Goal: Task Accomplishment & Management: Manage account settings

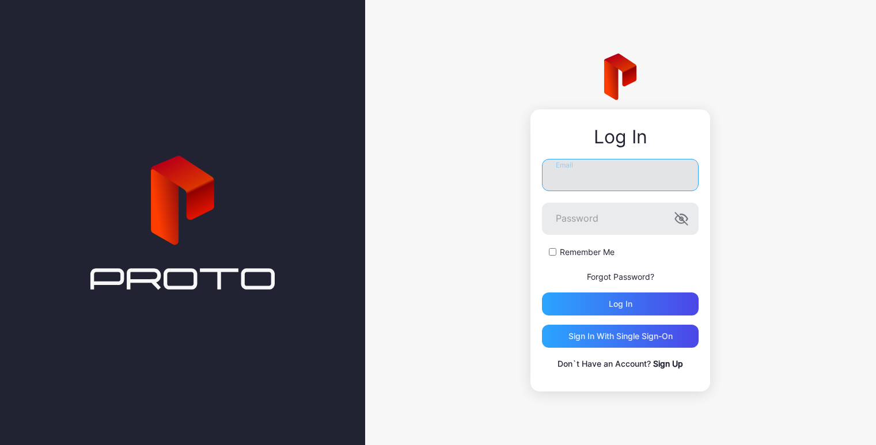
click at [613, 179] on input "Email" at bounding box center [620, 175] width 157 height 32
type input "**********"
click at [686, 219] on icon "button" at bounding box center [681, 219] width 14 height 14
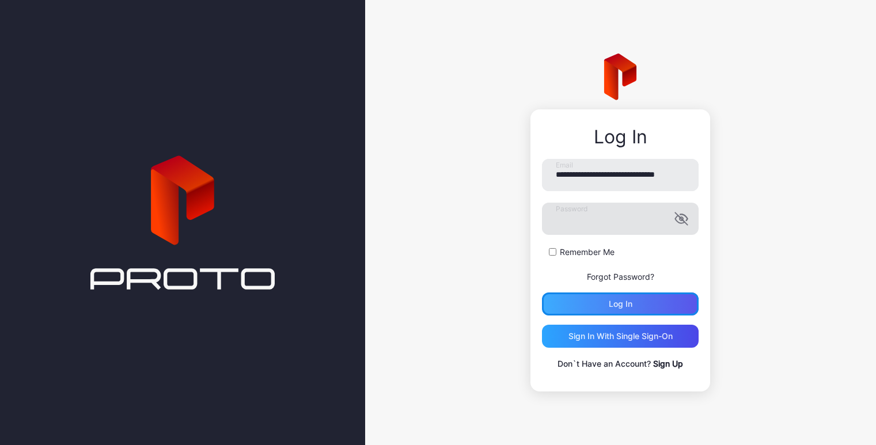
click at [626, 300] on div "Log in" at bounding box center [621, 303] width 24 height 9
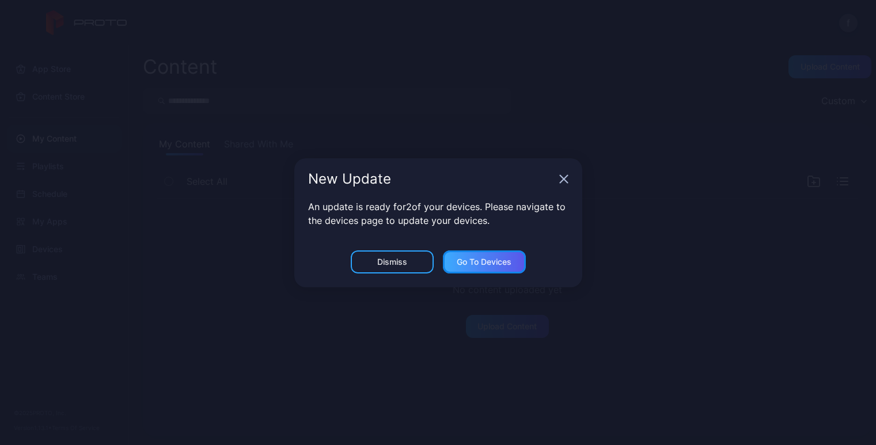
click at [473, 261] on div "Go to devices" at bounding box center [484, 261] width 55 height 9
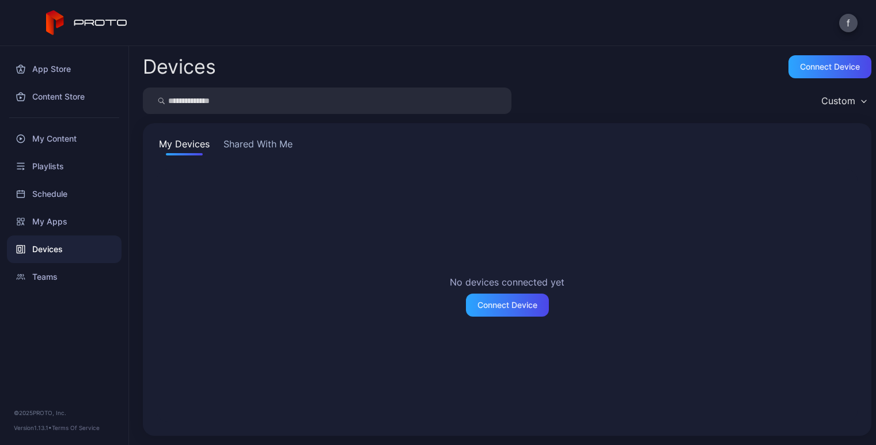
click at [254, 144] on button "Shared With Me" at bounding box center [258, 146] width 74 height 18
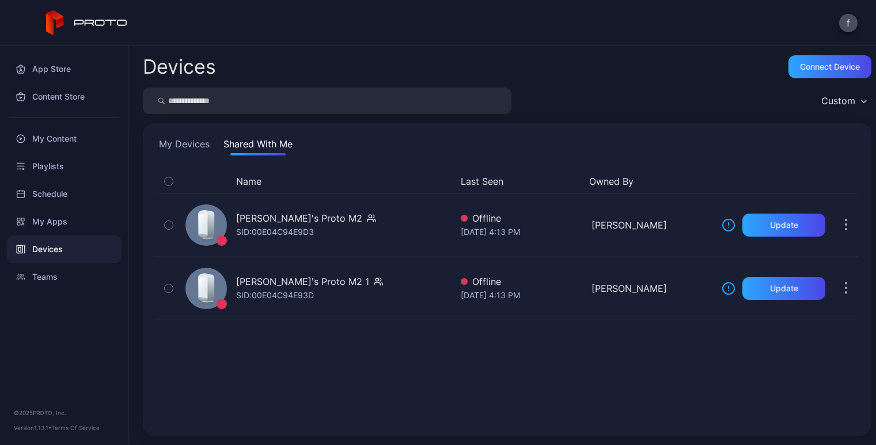
click at [352, 345] on div "Name Last Seen Owned By Franchesca Fee's Proto M2 SID: 00E04C94E9D3 Offline Aug…" at bounding box center [507, 295] width 701 height 253
click at [176, 139] on button "My Devices" at bounding box center [184, 146] width 55 height 18
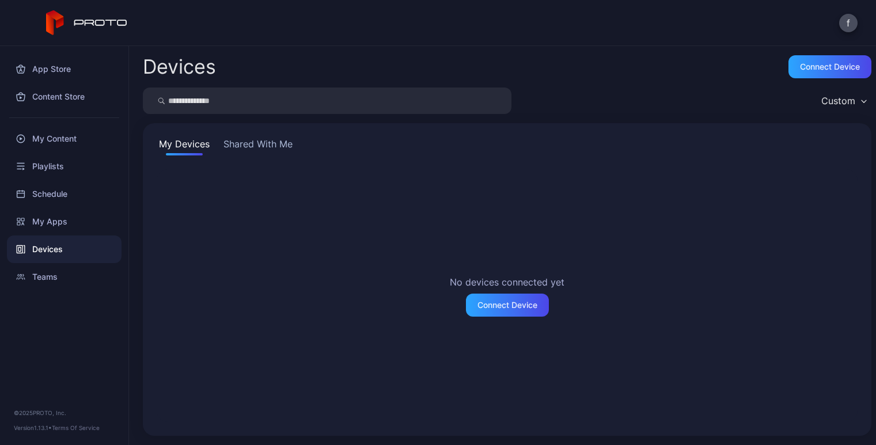
click at [272, 139] on button "Shared With Me" at bounding box center [258, 146] width 74 height 18
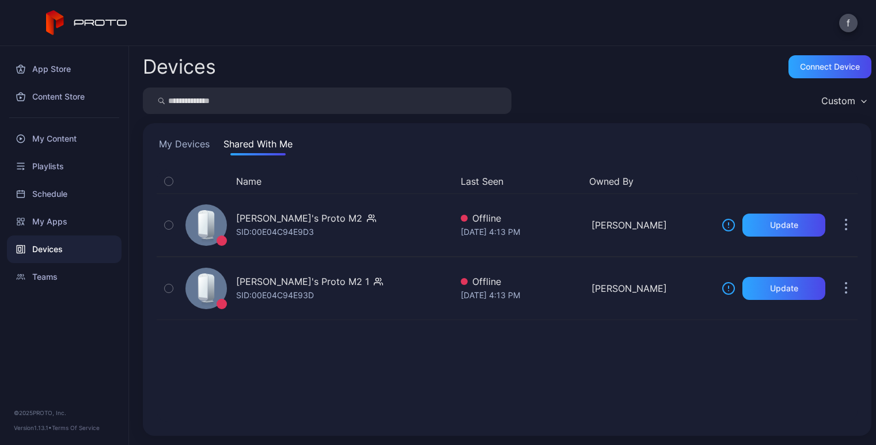
click at [420, 352] on div "Name Last Seen Owned By Franchesca Fee's Proto M2 SID: 00E04C94E9D3 Offline Aug…" at bounding box center [507, 295] width 701 height 253
click at [861, 101] on icon "button" at bounding box center [864, 101] width 6 height 3
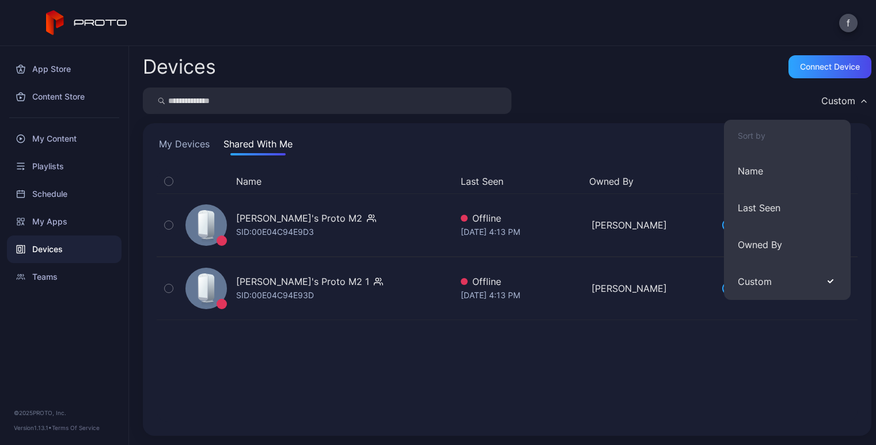
click at [861, 101] on icon "button" at bounding box center [863, 101] width 5 height 2
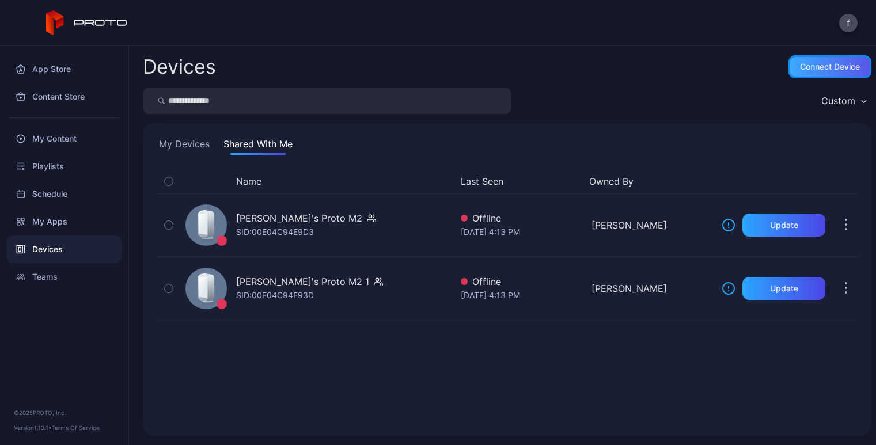
click at [816, 67] on div "Connect device" at bounding box center [830, 66] width 60 height 9
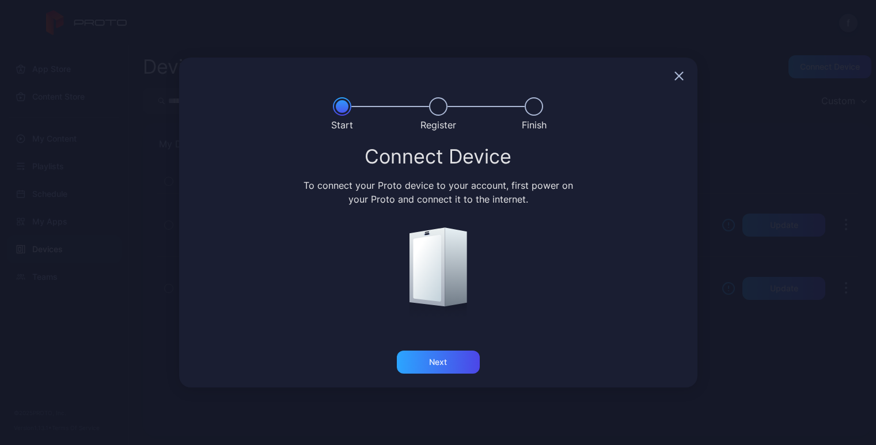
click at [678, 75] on icon "button" at bounding box center [678, 75] width 7 height 7
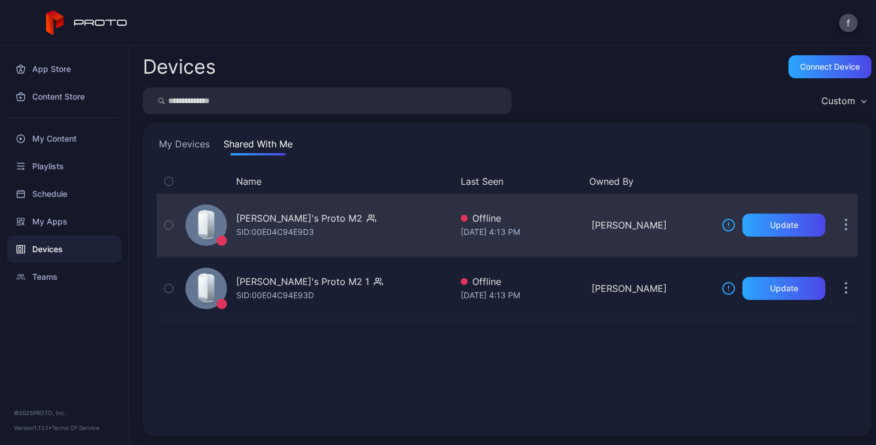
click at [834, 229] on button "button" at bounding box center [845, 225] width 23 height 23
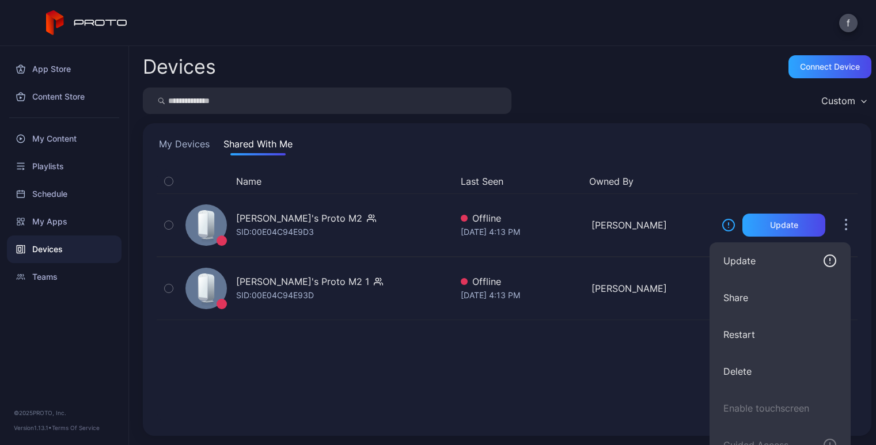
click at [761, 169] on div "Name Last Seen Owned By" at bounding box center [507, 181] width 701 height 24
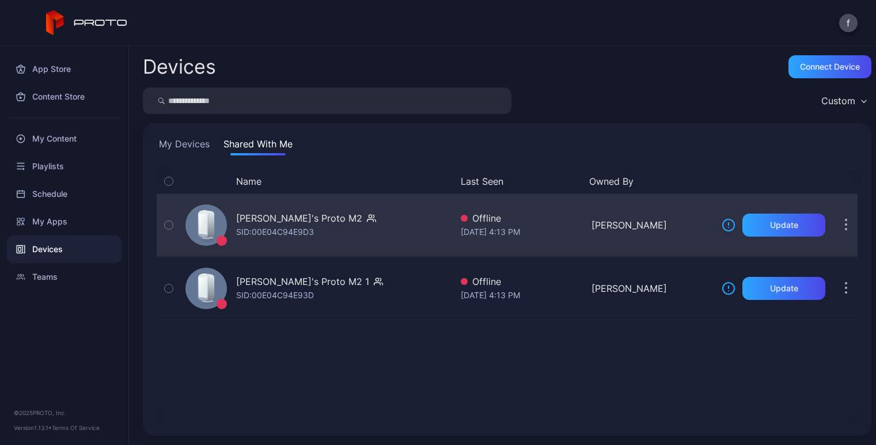
click at [200, 222] on icon at bounding box center [203, 223] width 9 height 21
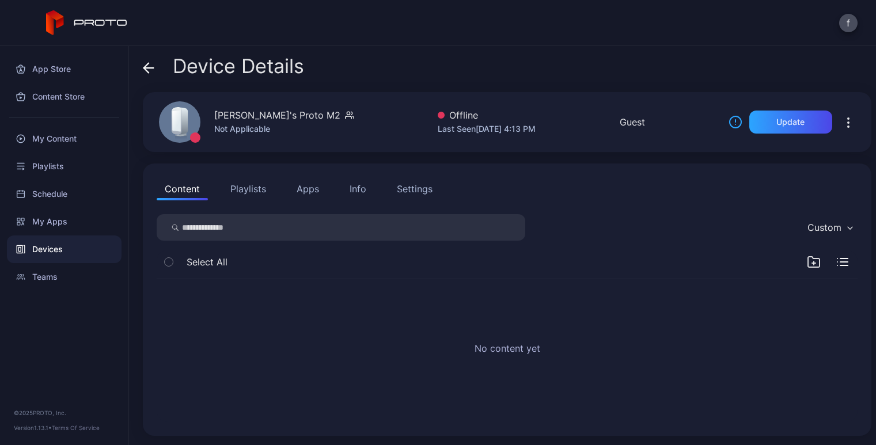
click at [305, 186] on button "Apps" at bounding box center [307, 188] width 39 height 23
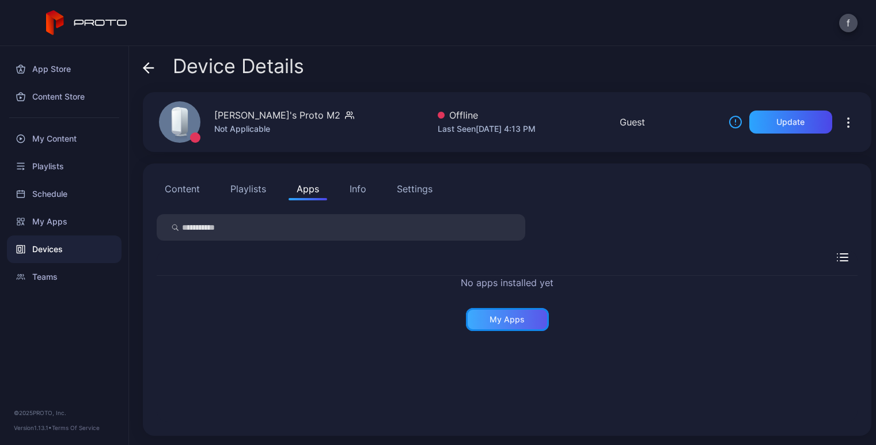
click at [516, 321] on div "My Apps" at bounding box center [506, 319] width 35 height 9
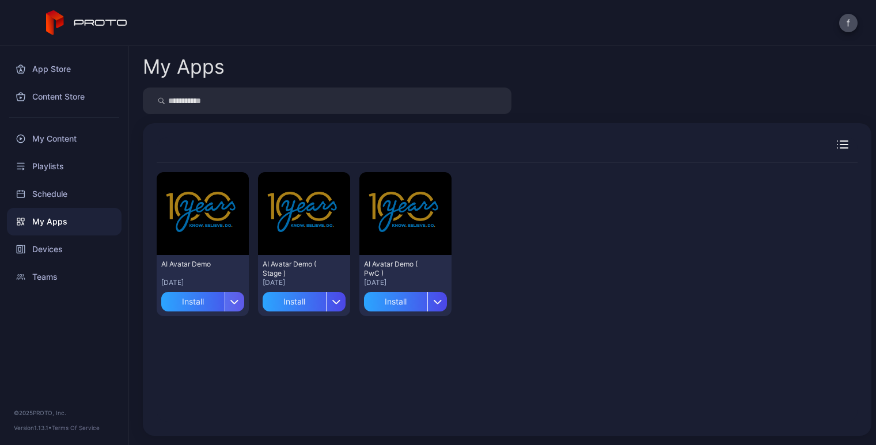
click at [235, 301] on icon "button" at bounding box center [234, 302] width 7 height 3
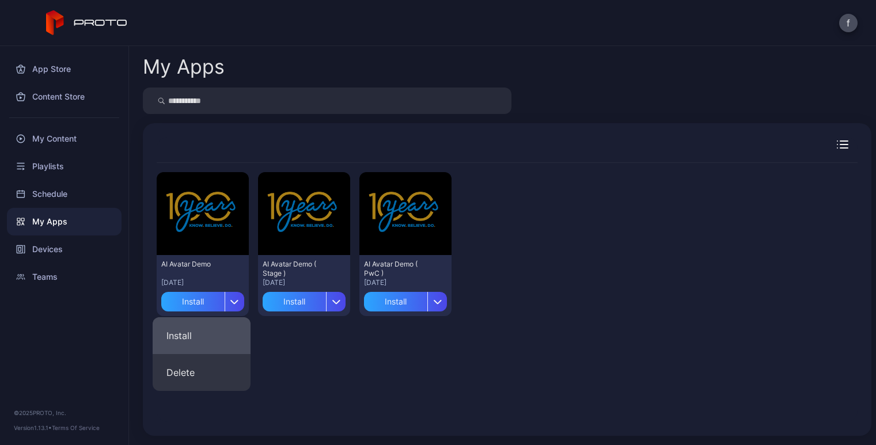
click at [195, 338] on button "Install" at bounding box center [202, 335] width 98 height 37
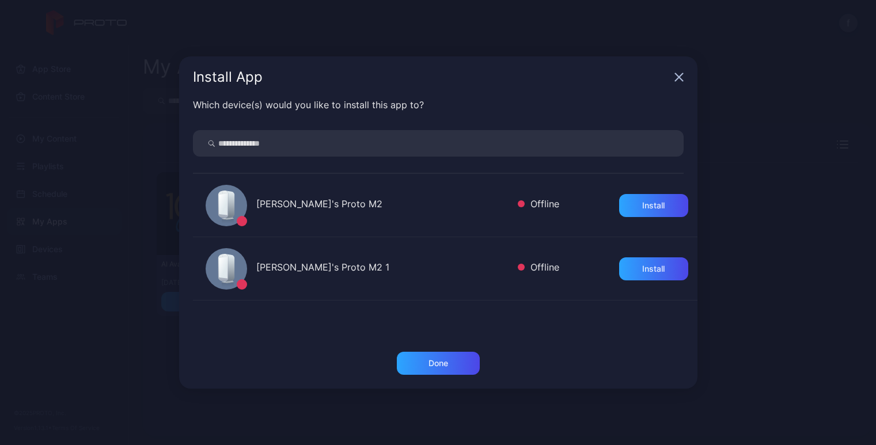
click at [679, 75] on icon "button" at bounding box center [678, 77] width 9 height 9
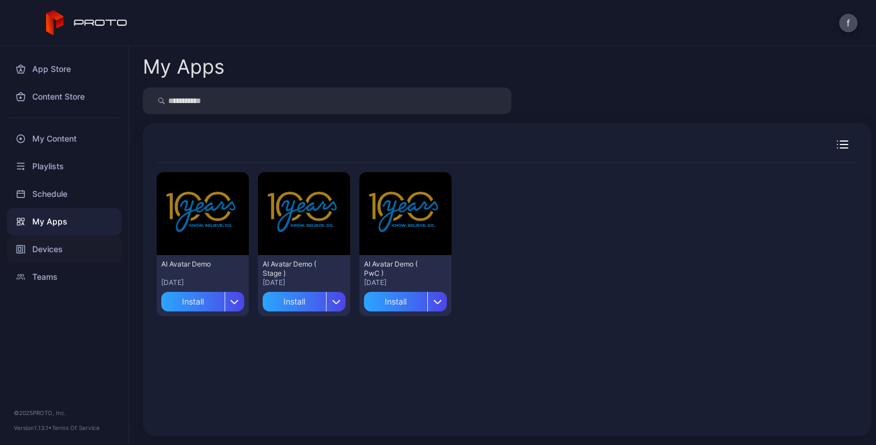
click at [55, 250] on div "Devices" at bounding box center [64, 249] width 115 height 28
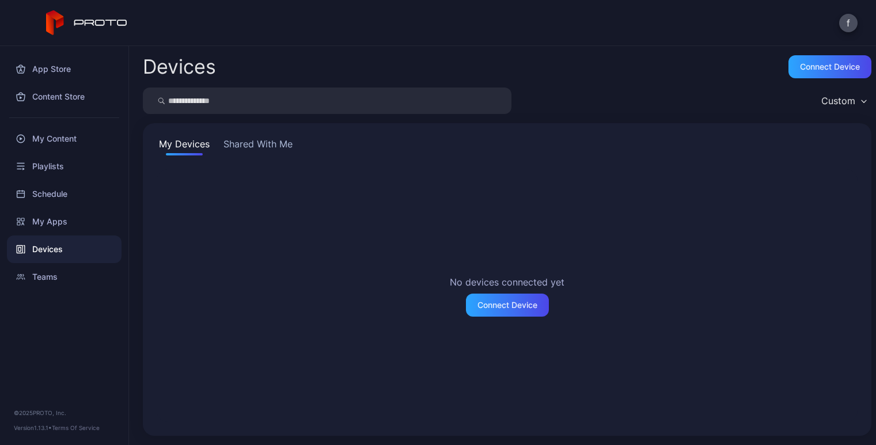
click at [272, 142] on button "Shared With Me" at bounding box center [258, 146] width 74 height 18
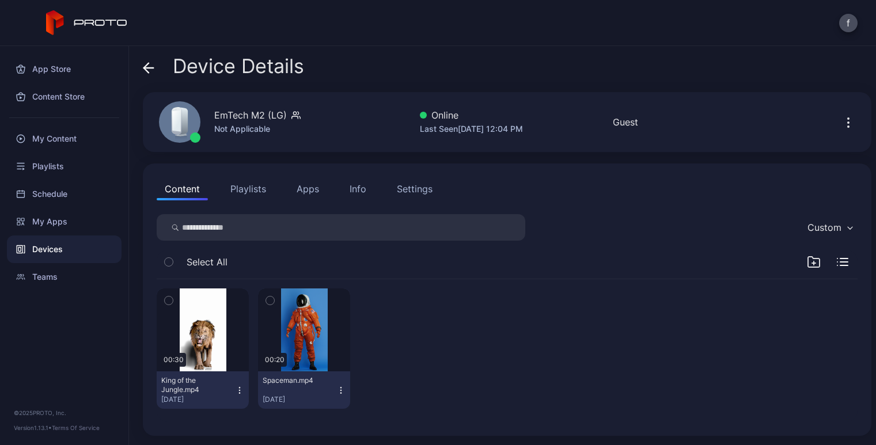
click at [53, 248] on div "Devices" at bounding box center [64, 249] width 115 height 28
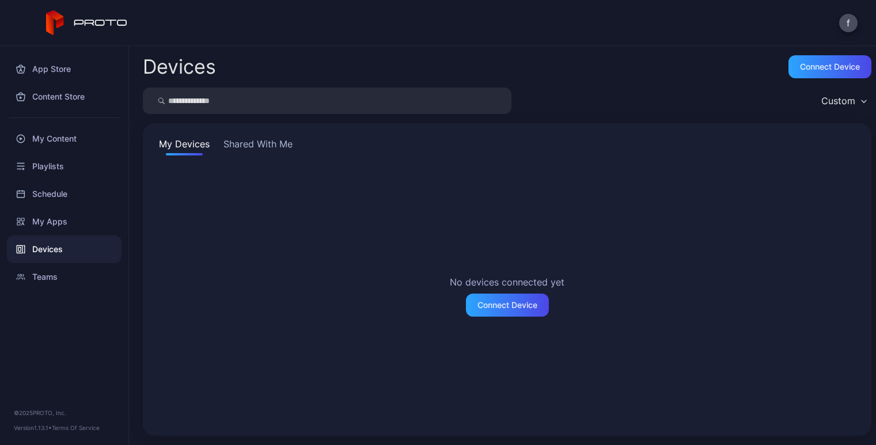
click at [253, 139] on button "Shared With Me" at bounding box center [258, 146] width 74 height 18
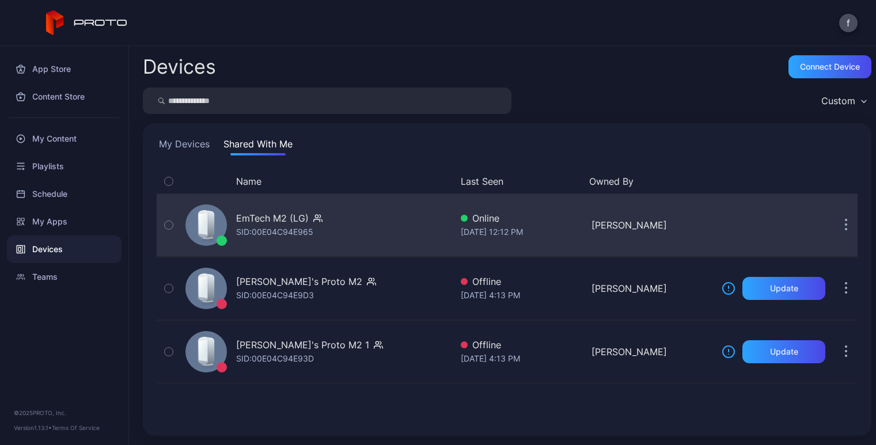
click at [845, 224] on icon "button" at bounding box center [846, 225] width 3 height 13
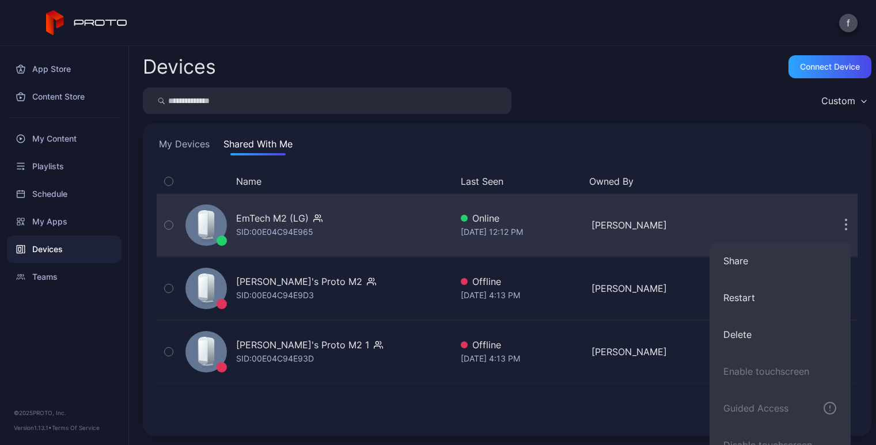
click at [845, 223] on icon "button" at bounding box center [846, 225] width 3 height 13
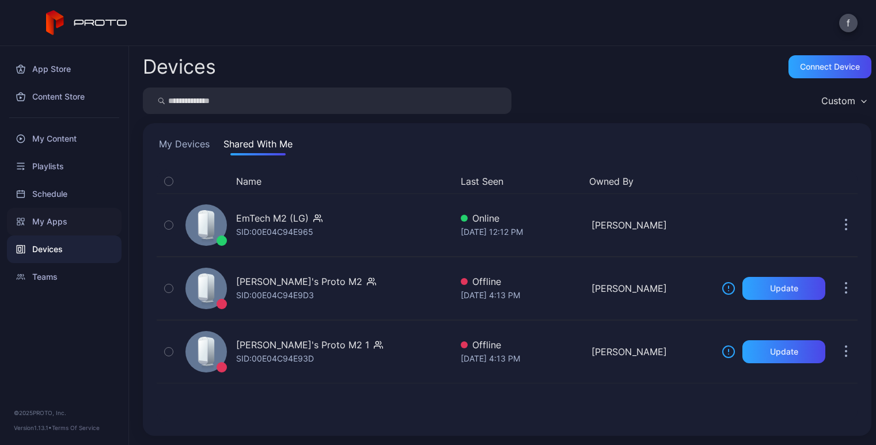
click at [36, 220] on div "My Apps" at bounding box center [64, 222] width 115 height 28
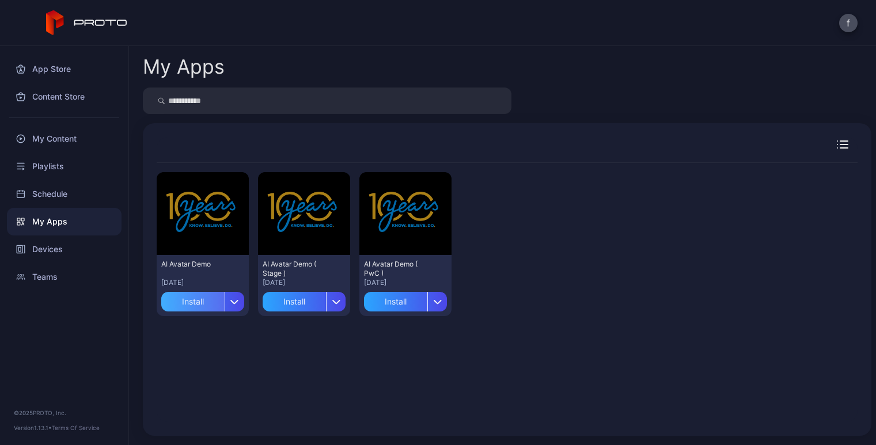
click at [202, 300] on div "Install" at bounding box center [192, 302] width 63 height 20
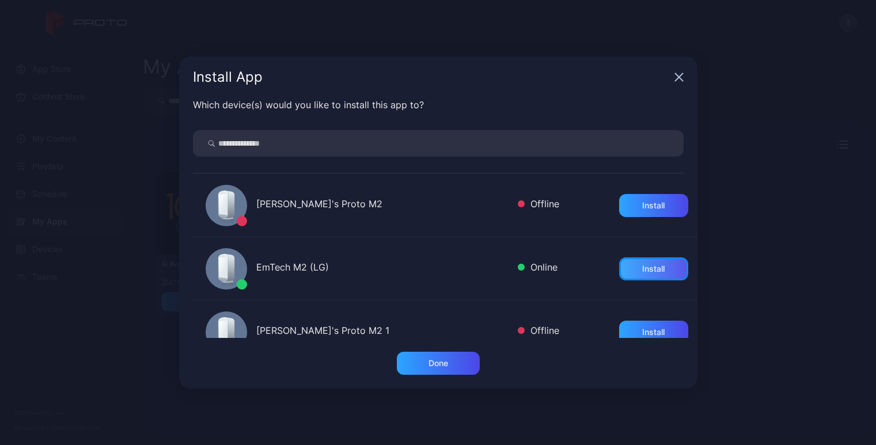
click at [644, 271] on div "Install" at bounding box center [653, 268] width 22 height 9
click at [677, 77] on icon "button" at bounding box center [678, 77] width 9 height 9
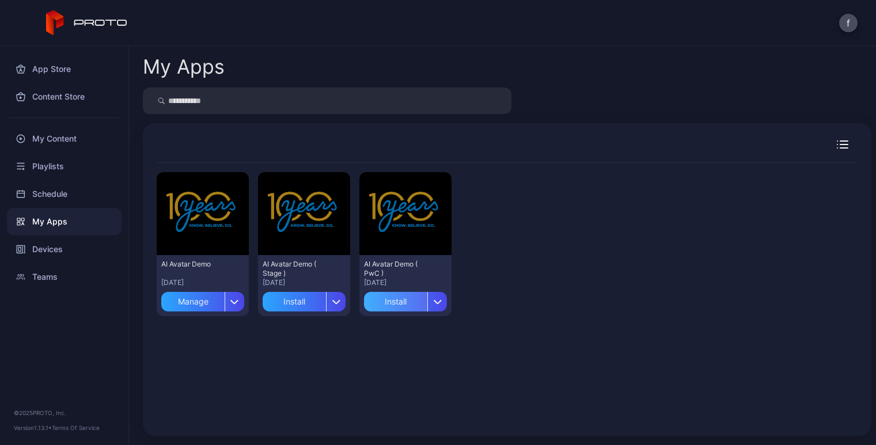
click at [402, 299] on div "Install" at bounding box center [395, 302] width 63 height 20
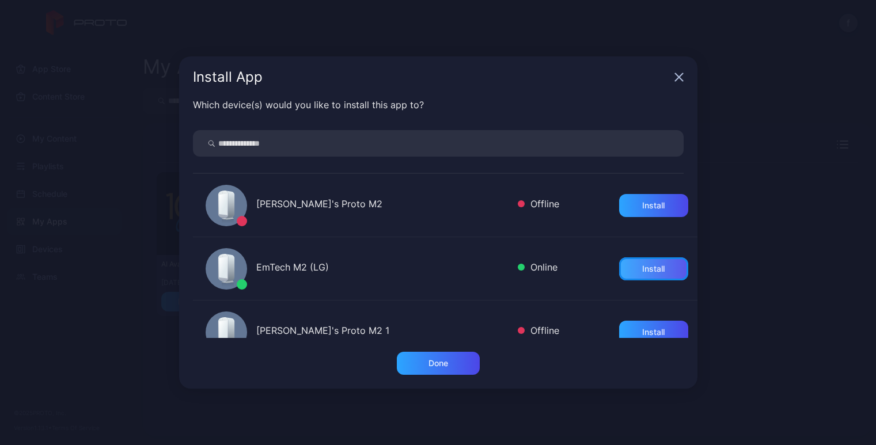
click at [651, 268] on div "Install" at bounding box center [653, 268] width 22 height 9
click at [451, 364] on div "Done" at bounding box center [438, 363] width 83 height 23
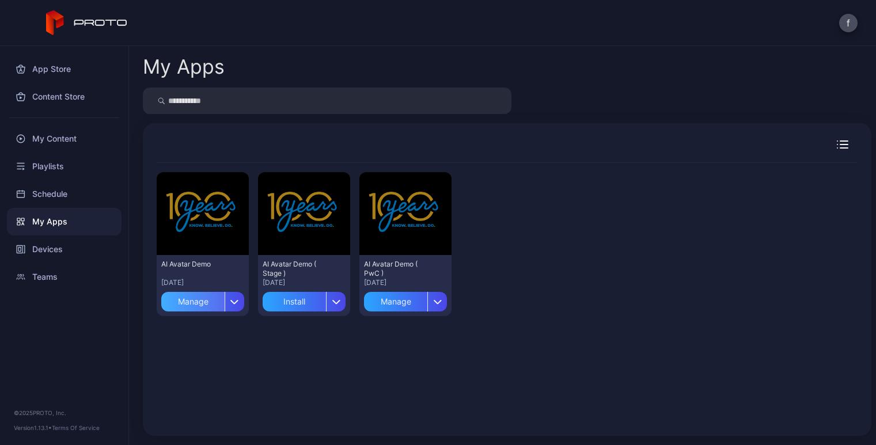
click at [203, 299] on div "Manage" at bounding box center [192, 302] width 63 height 20
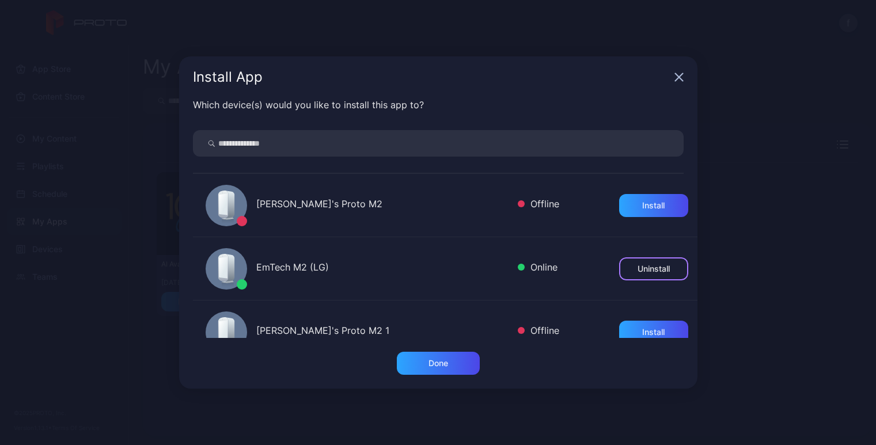
click at [652, 268] on div "Uninstall" at bounding box center [653, 268] width 32 height 9
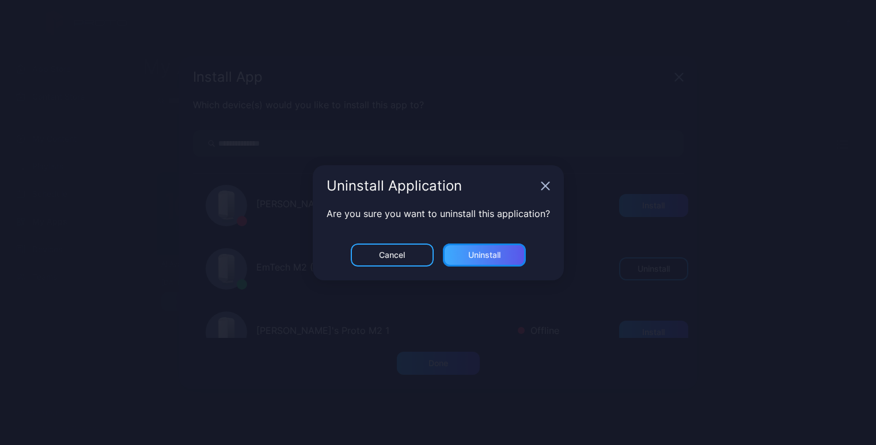
click at [482, 256] on div "Uninstall" at bounding box center [484, 254] width 32 height 9
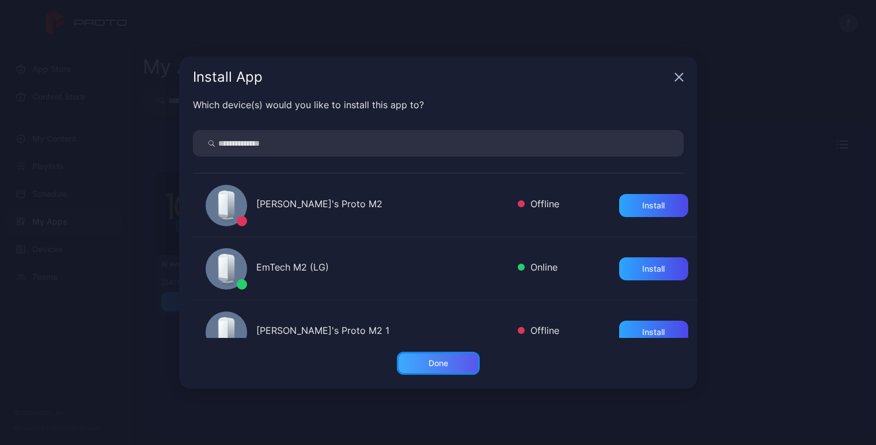
click at [439, 361] on div "Done" at bounding box center [438, 363] width 20 height 9
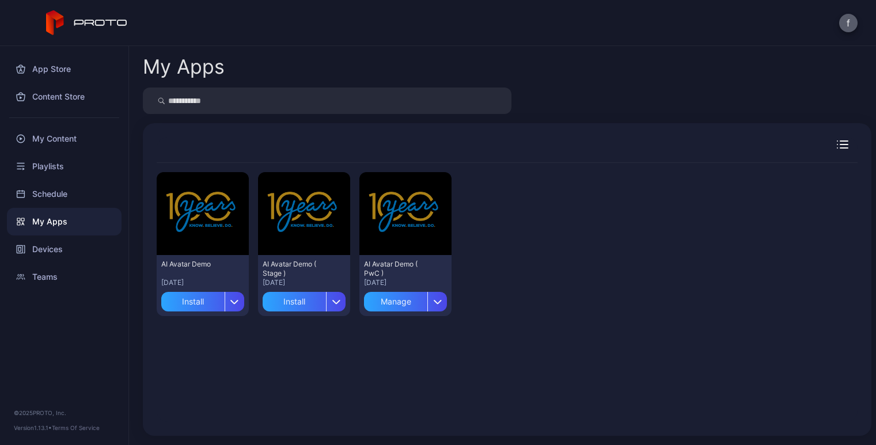
click at [850, 25] on button "f" at bounding box center [848, 23] width 18 height 18
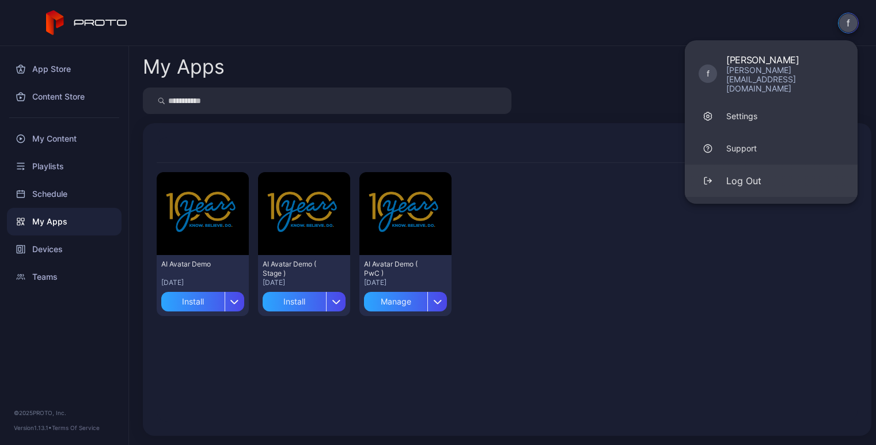
click at [752, 174] on div "Log Out" at bounding box center [743, 181] width 35 height 14
